Goal: Task Accomplishment & Management: Complete application form

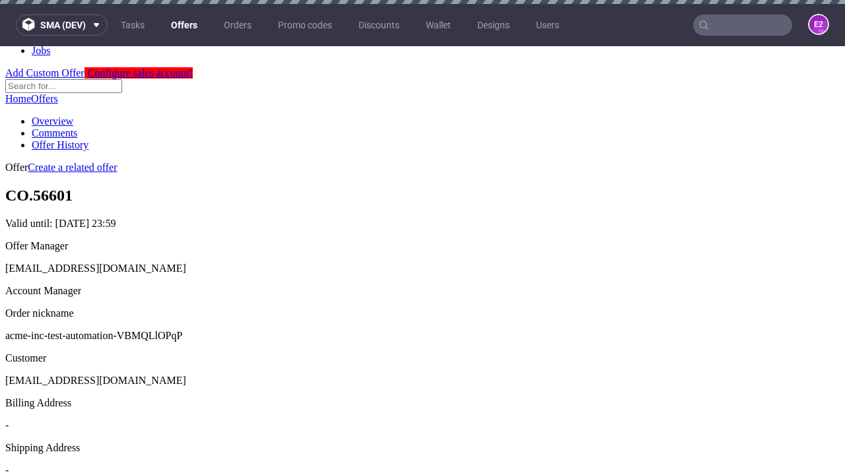
scroll to position [4, 0]
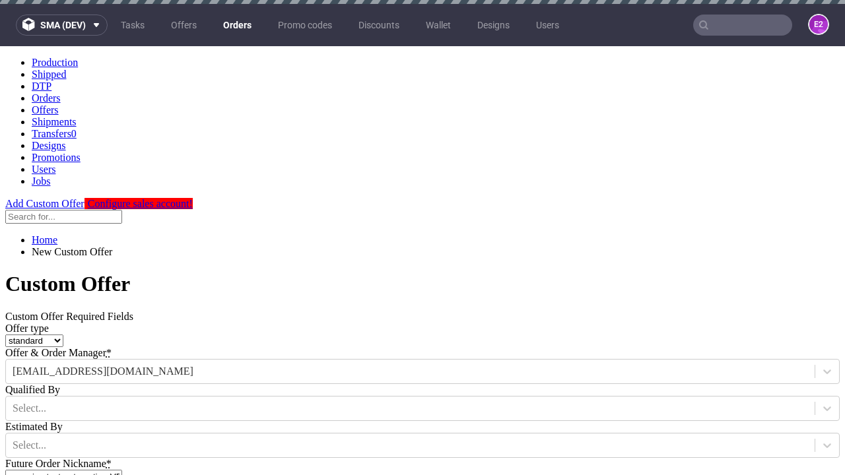
type input "acme-inc-test-automation-VBMQLlOPqP"
type input "[DATE]"
type input "[EMAIL_ADDRESS][DOMAIN_NAME]"
select select "gb"
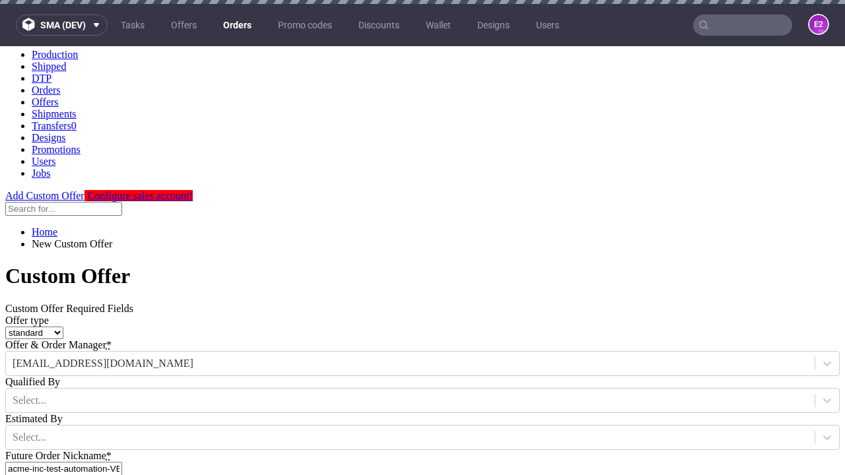
type input "[EMAIL_ADDRESS][DOMAIN_NAME]"
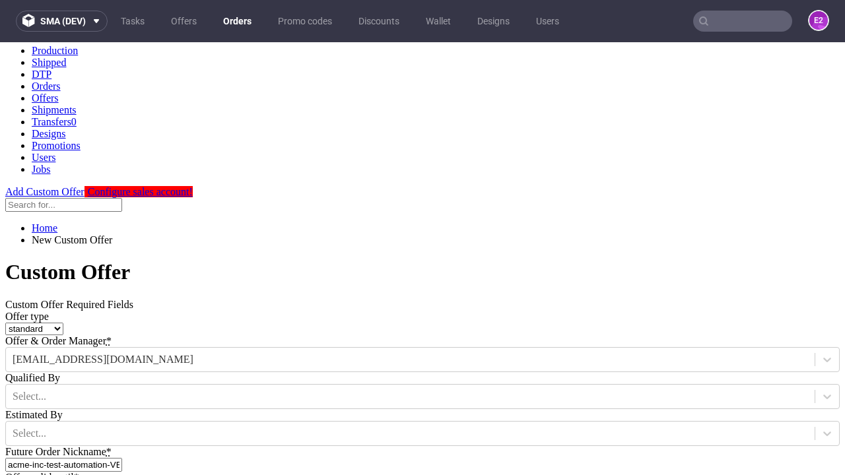
scroll to position [449, 0]
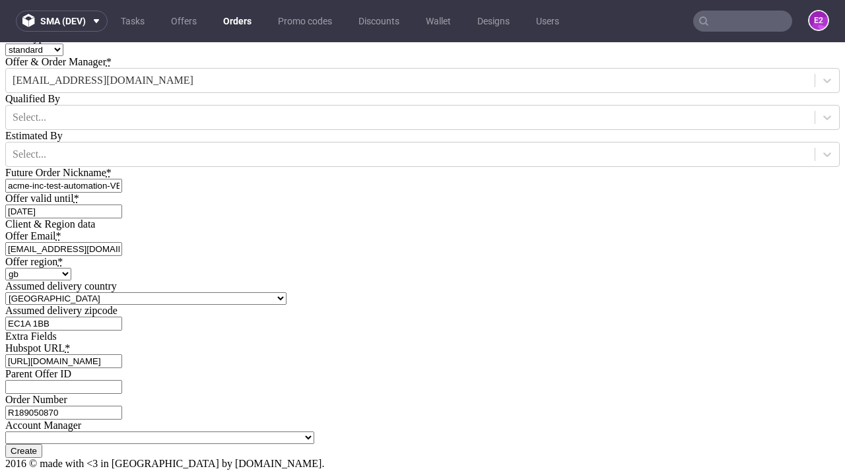
type input "[URL][DOMAIN_NAME]"
click at [42, 444] on input "Create" at bounding box center [23, 451] width 37 height 14
type input "Please wait..."
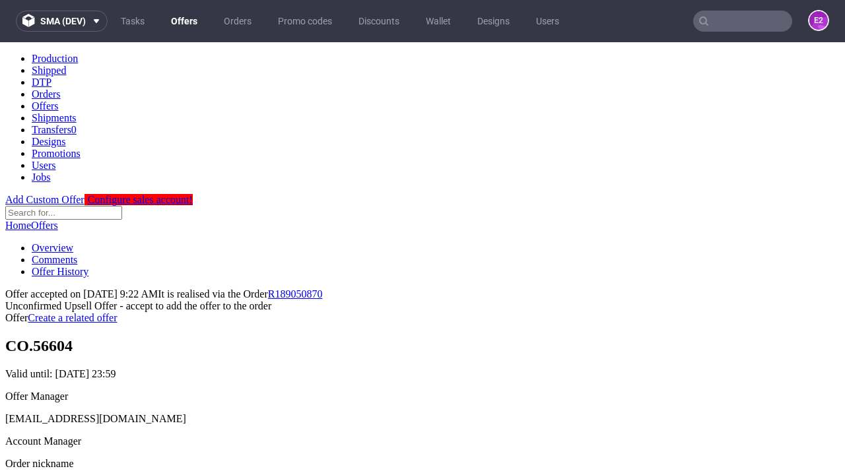
scroll to position [203, 0]
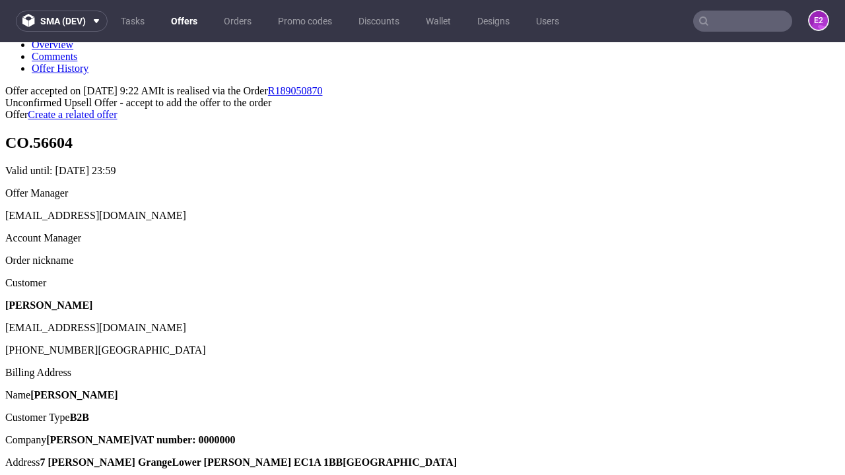
type input "In progress..."
